Goal: Check status

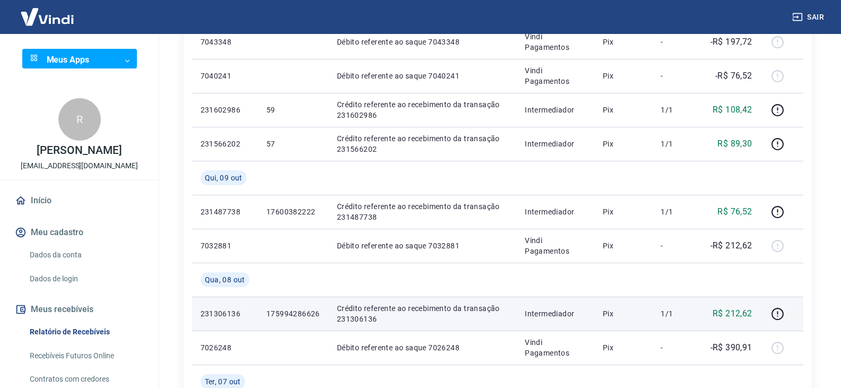
scroll to position [212, 0]
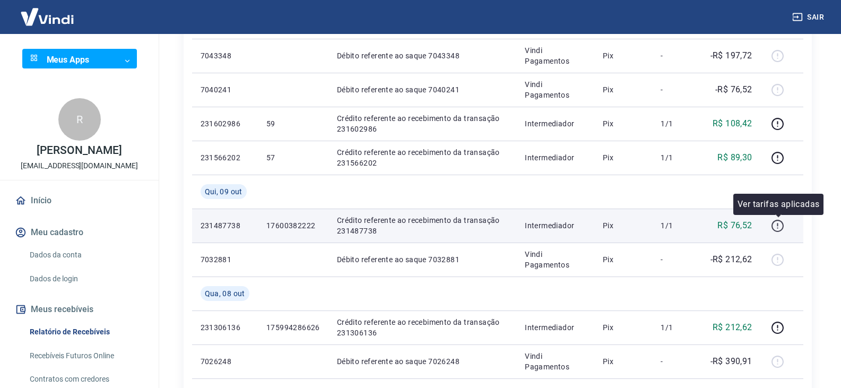
click at [779, 226] on icon "button" at bounding box center [777, 225] width 13 height 13
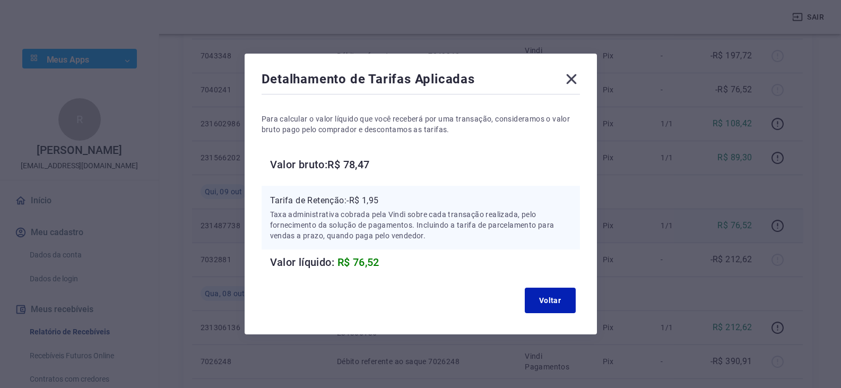
click at [575, 78] on icon at bounding box center [571, 79] width 10 height 10
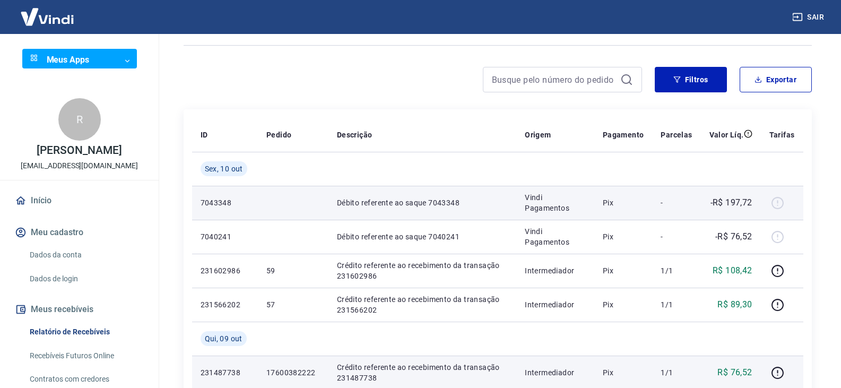
scroll to position [0, 0]
